Goal: Task Accomplishment & Management: Use online tool/utility

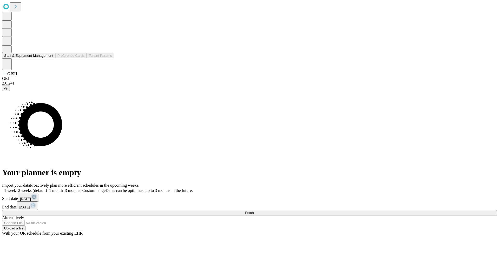
click at [50, 58] on button "Staff & Equipment Management" at bounding box center [28, 55] width 53 height 5
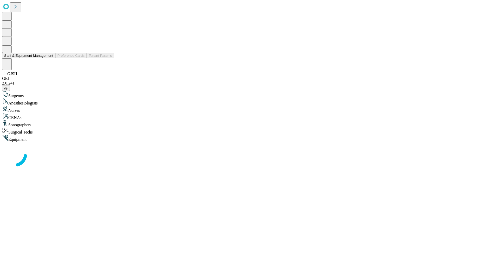
click at [50, 58] on button "Staff & Equipment Management" at bounding box center [28, 55] width 53 height 5
